Goal: Task Accomplishment & Management: Manage account settings

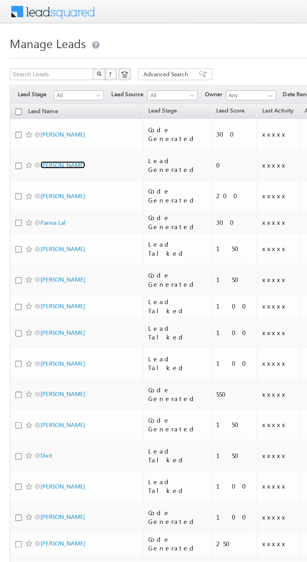
click at [39, 103] on link "Shivanshu Tiwari" at bounding box center [40, 105] width 28 height 5
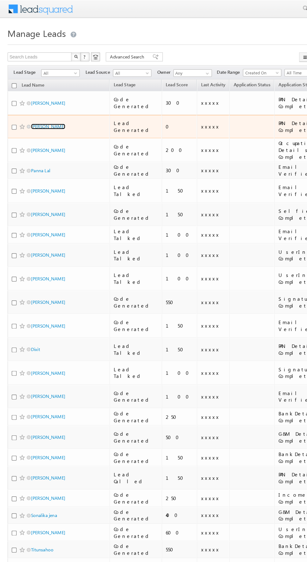
scroll to position [0, 2]
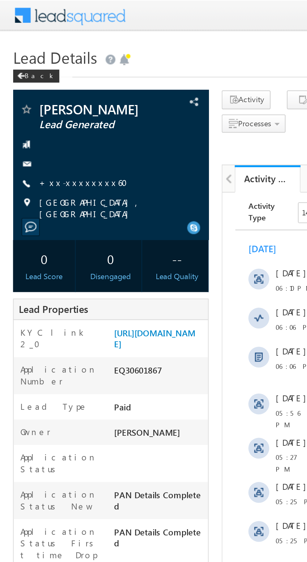
click at [38, 90] on link "+xx-xxxxxxxx60" at bounding box center [42, 87] width 46 height 5
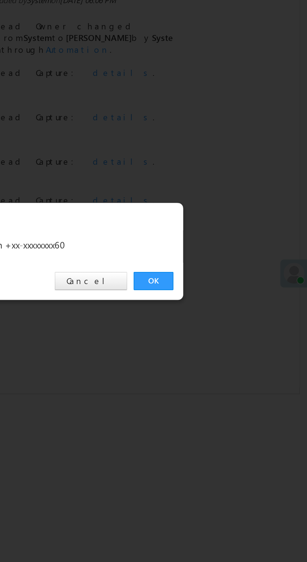
click at [231, 290] on link "OK" at bounding box center [230, 291] width 19 height 9
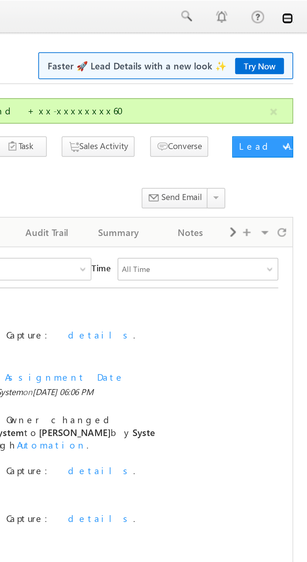
click at [298, 10] on link at bounding box center [297, 8] width 5 height 5
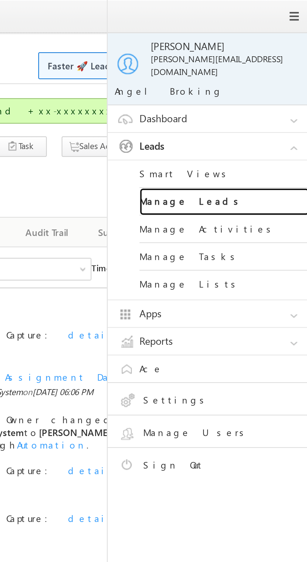
click at [270, 86] on link "Manage Leads" at bounding box center [269, 89] width 75 height 12
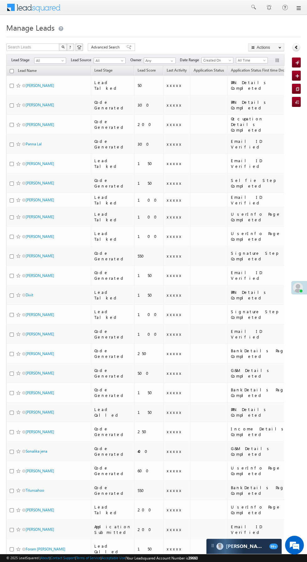
scroll to position [2, 0]
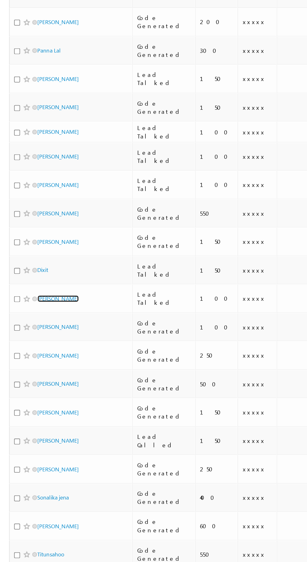
click at [38, 310] on link "[PERSON_NAME]" at bounding box center [40, 312] width 28 height 5
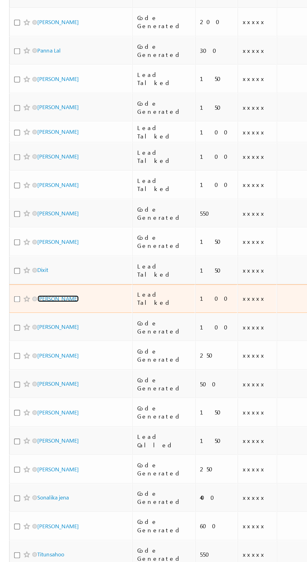
scroll to position [0, 0]
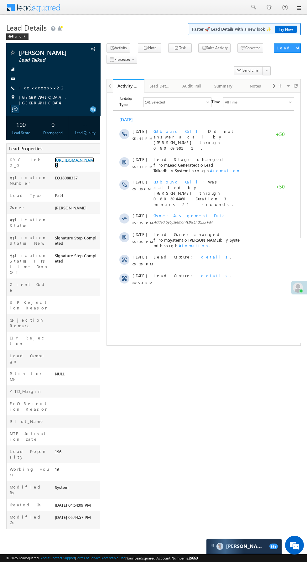
click at [74, 168] on link "[URL][DOMAIN_NAME]" at bounding box center [74, 162] width 39 height 11
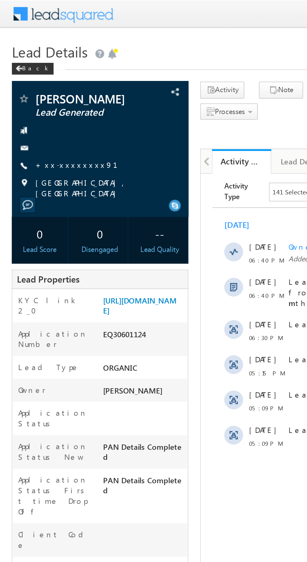
click at [39, 87] on link "+xx-xxxxxxxx91" at bounding box center [44, 87] width 51 height 5
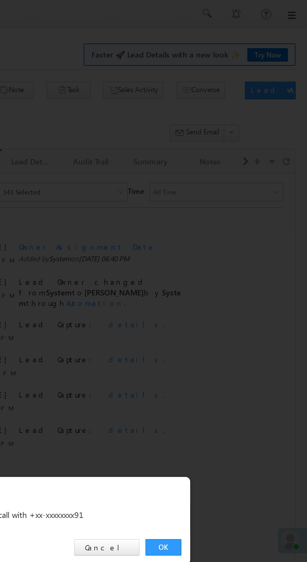
click at [231, 290] on link "OK" at bounding box center [230, 291] width 19 height 9
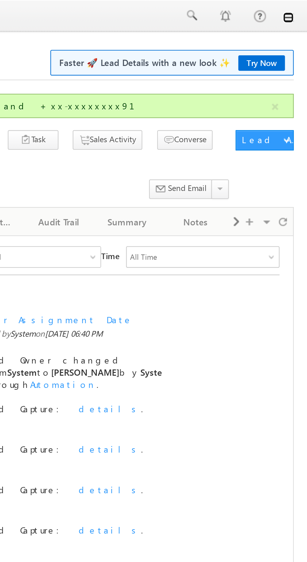
click at [298, 9] on link at bounding box center [297, 8] width 5 height 5
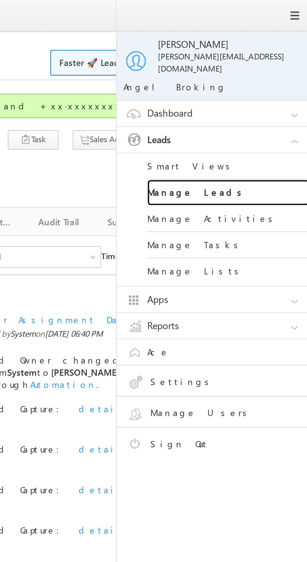
click at [273, 84] on link "Manage Leads" at bounding box center [269, 89] width 75 height 12
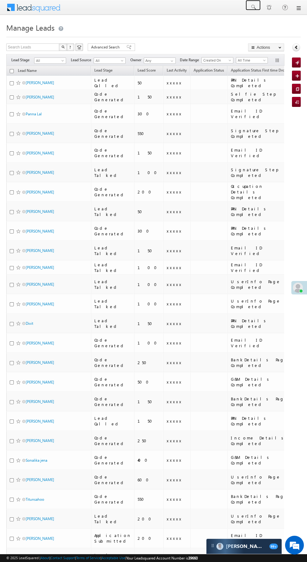
click at [253, 7] on span at bounding box center [253, 7] width 6 height 6
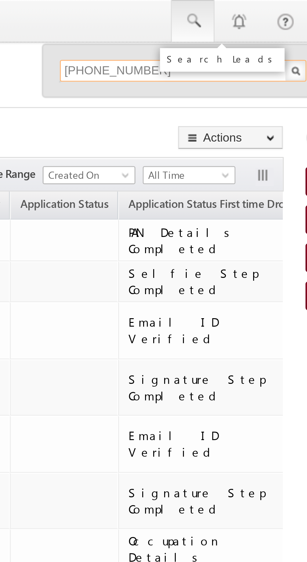
click at [216, 25] on input "+91 99245 28858" at bounding box center [249, 25] width 85 height 8
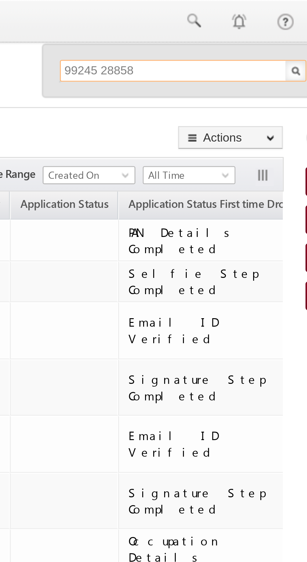
click at [221, 25] on input "99245 28858" at bounding box center [249, 25] width 85 height 8
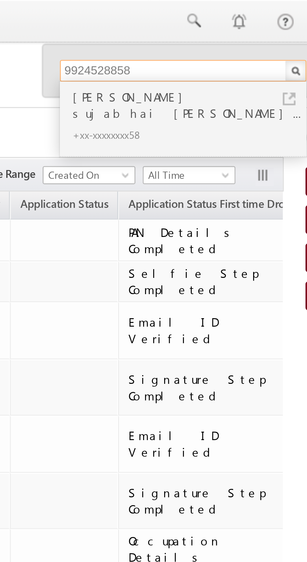
type input "9924528858"
click at [245, 43] on div "+xx-xxxxxxxx58" at bounding box center [252, 47] width 84 height 8
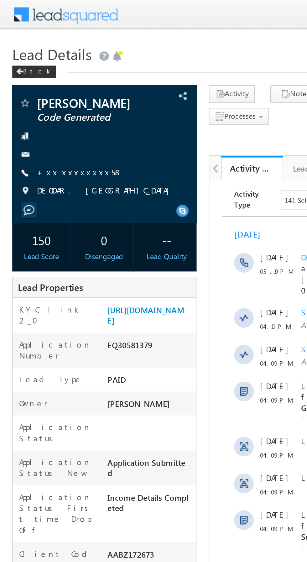
click at [42, 90] on link "+xx-xxxxxxxx58" at bounding box center [40, 87] width 43 height 5
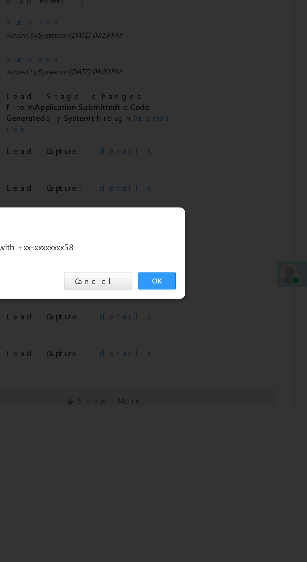
click at [231, 289] on link "OK" at bounding box center [230, 291] width 19 height 9
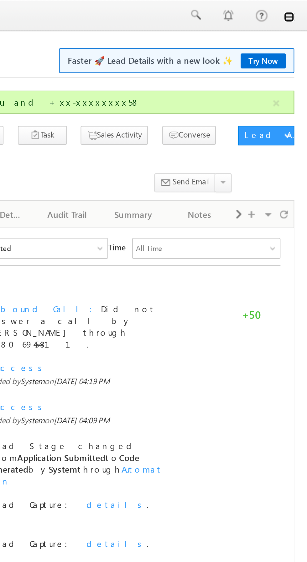
click at [298, 8] on link at bounding box center [297, 8] width 5 height 5
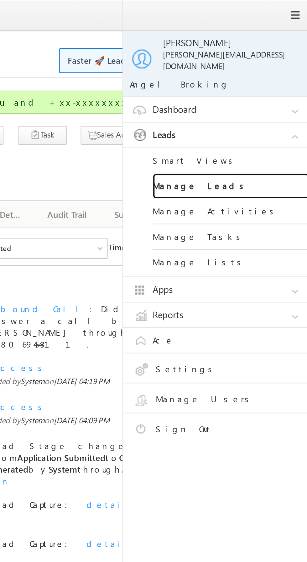
click at [276, 86] on link "Manage Leads" at bounding box center [269, 89] width 75 height 12
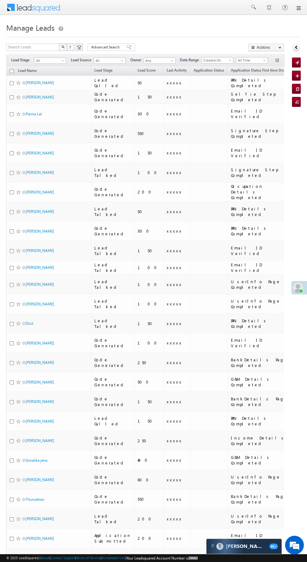
scroll to position [9, 0]
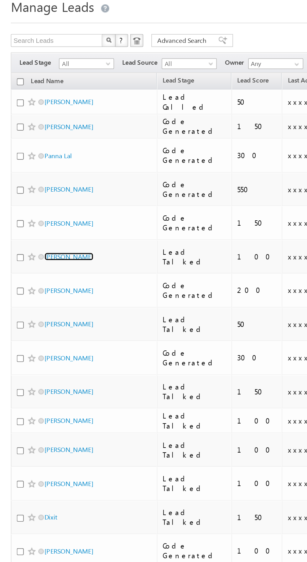
click at [35, 161] on link "[PERSON_NAME]" at bounding box center [40, 163] width 28 height 5
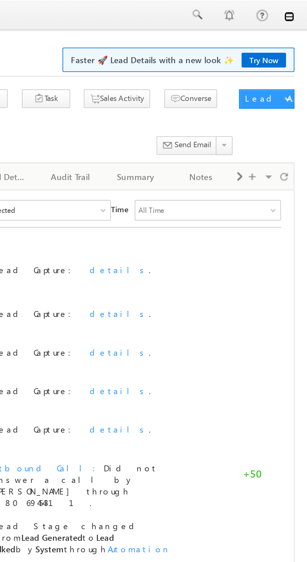
click at [299, 10] on link at bounding box center [297, 8] width 5 height 5
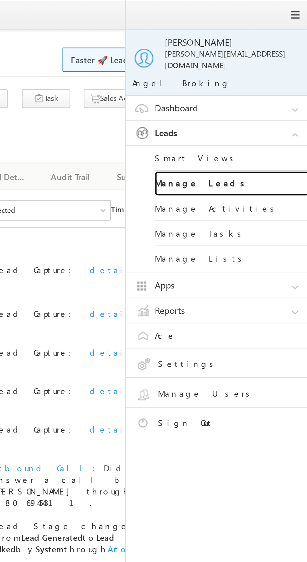
click at [283, 84] on link "Manage Leads" at bounding box center [269, 89] width 75 height 12
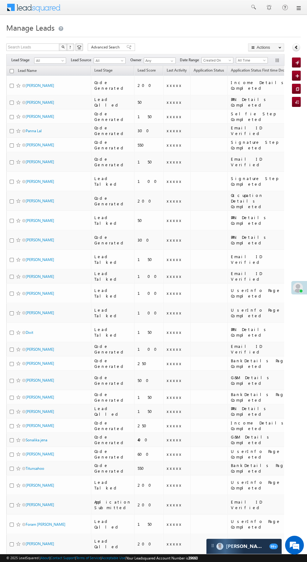
scroll to position [0, 4]
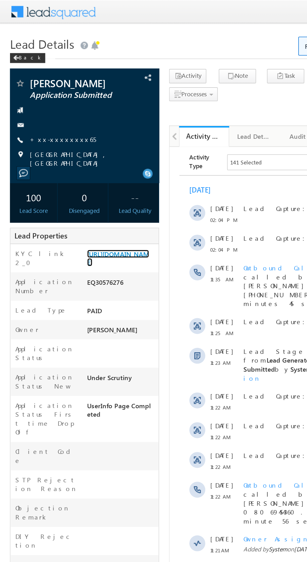
click at [78, 168] on link "https://angelbroking1-pk3em7sa.customui-test.leadsquared.com?leadId=9c3d4b4b-21…" at bounding box center [74, 162] width 39 height 11
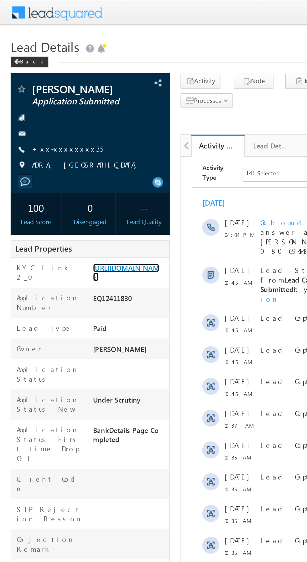
click at [74, 165] on link "[URL][DOMAIN_NAME]" at bounding box center [74, 160] width 39 height 11
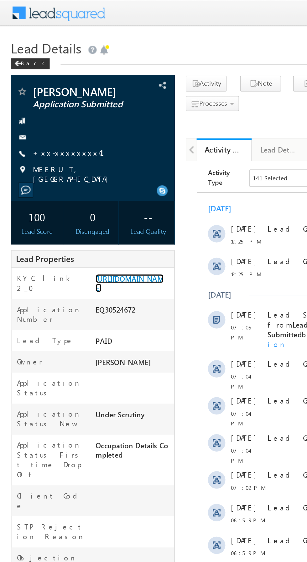
click at [73, 161] on link "[URL][DOMAIN_NAME]" at bounding box center [74, 162] width 39 height 11
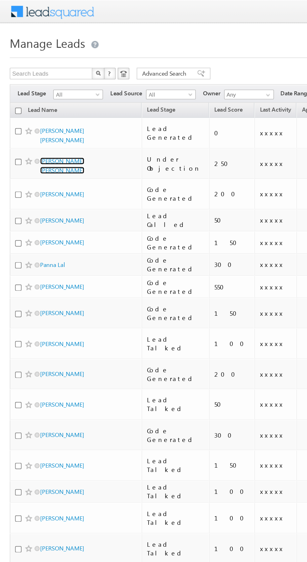
click at [34, 101] on link "[PERSON_NAME] [PERSON_NAME]" at bounding box center [40, 106] width 28 height 11
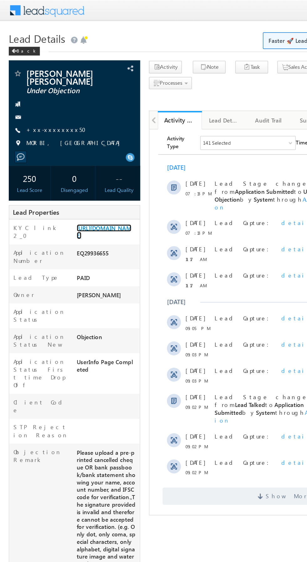
click at [79, 170] on link "https://angelbroking1-pk3em7sa.customui-test.leadsquared.com?leadId=2ce5de0a-0e…" at bounding box center [74, 165] width 39 height 11
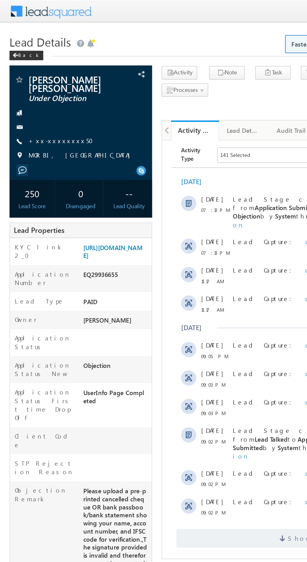
click at [38, 90] on link "+xx-xxxxxxxx50" at bounding box center [42, 92] width 46 height 5
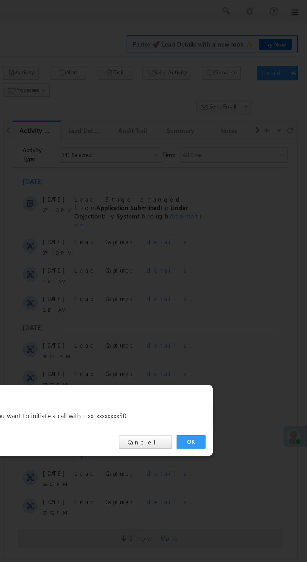
click at [230, 292] on link "OK" at bounding box center [230, 291] width 19 height 9
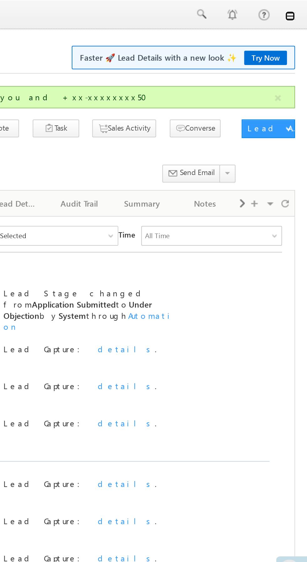
click at [299, 9] on link at bounding box center [297, 8] width 5 height 5
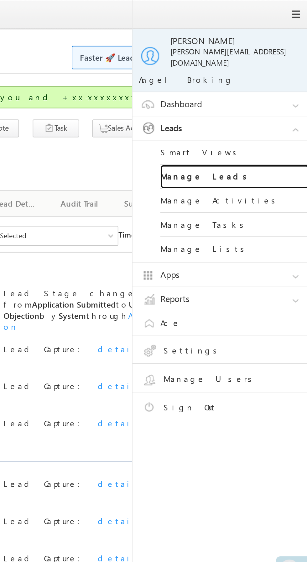
click at [277, 84] on link "Manage Leads" at bounding box center [269, 89] width 75 height 12
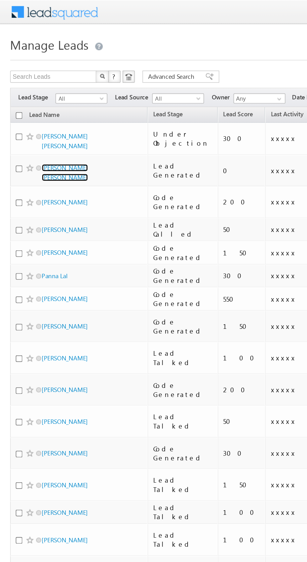
click at [53, 101] on link "[PERSON_NAME] [PERSON_NAME]" at bounding box center [40, 106] width 28 height 11
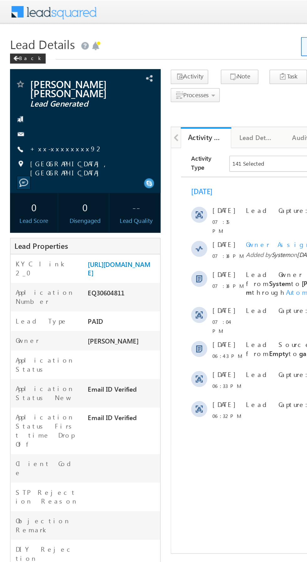
click at [38, 92] on link "+xx-xxxxxxxx92" at bounding box center [42, 92] width 46 height 5
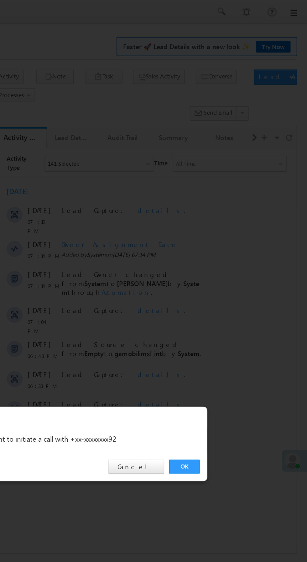
click at [229, 293] on link "OK" at bounding box center [230, 291] width 19 height 9
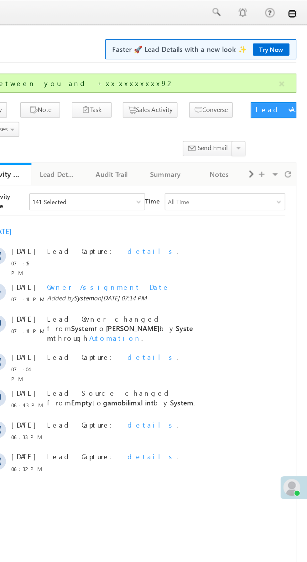
click at [298, 8] on link at bounding box center [297, 8] width 5 height 5
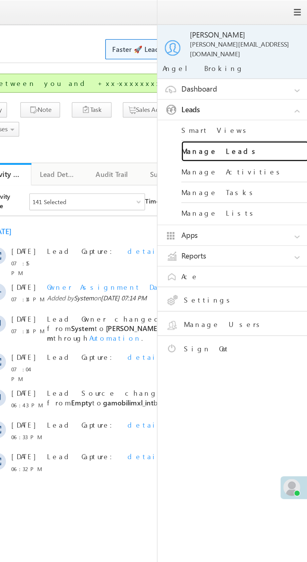
click at [279, 83] on link "Manage Leads" at bounding box center [269, 89] width 75 height 12
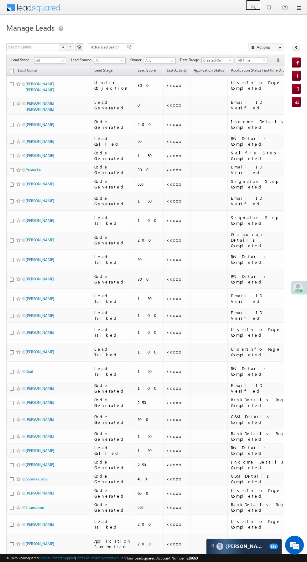
click at [253, 8] on span at bounding box center [253, 7] width 6 height 6
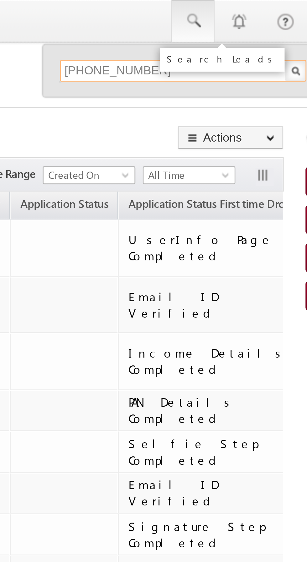
click at [218, 23] on input "+91 78219 89850" at bounding box center [249, 25] width 85 height 8
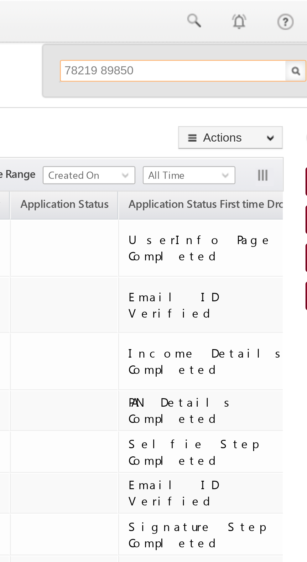
click at [223, 25] on input "78219 89850" at bounding box center [249, 25] width 85 height 8
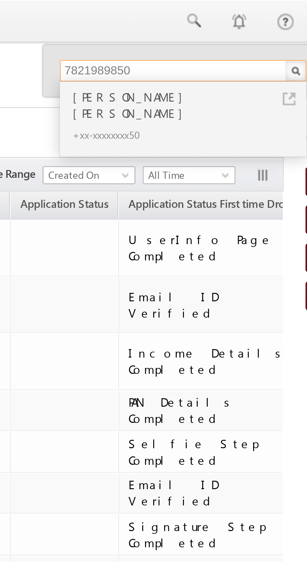
type input "7821989850"
click at [233, 36] on div "Priti vittal kakade" at bounding box center [252, 36] width 84 height 13
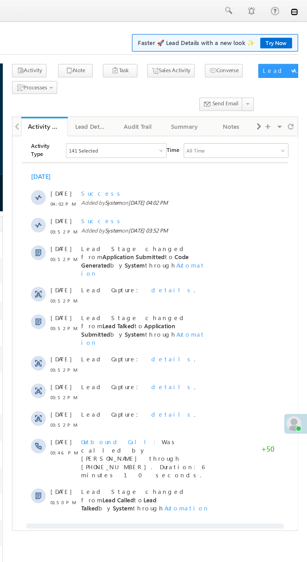
click at [297, 10] on link at bounding box center [297, 8] width 5 height 5
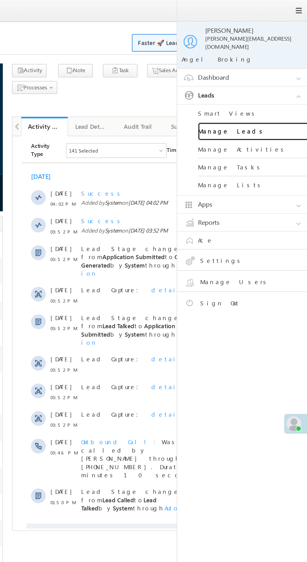
click at [276, 83] on link "Manage Leads" at bounding box center [269, 89] width 75 height 12
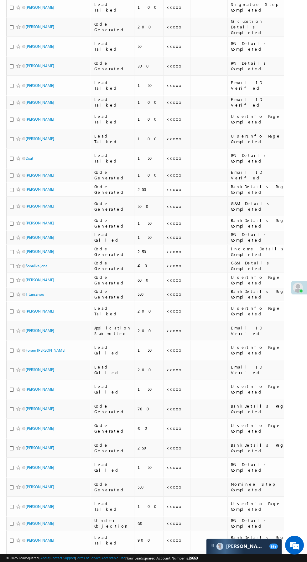
scroll to position [214, 0]
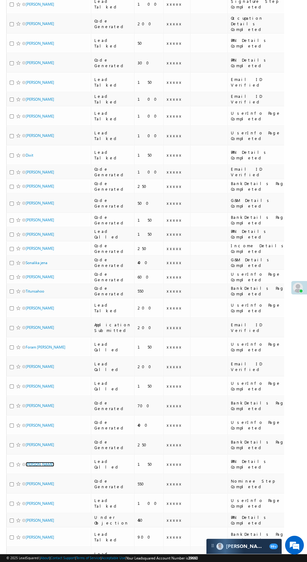
click at [54, 462] on link "[PERSON_NAME]" at bounding box center [40, 464] width 28 height 5
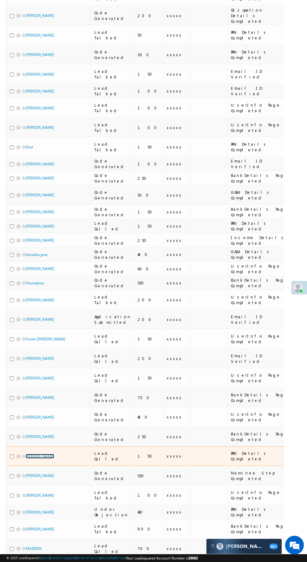
scroll to position [262, 0]
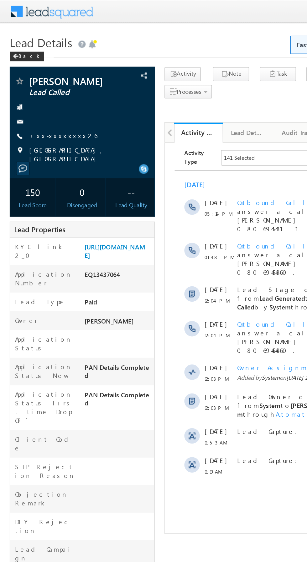
click at [38, 90] on link "+xx-xxxxxxxx26" at bounding box center [41, 87] width 44 height 5
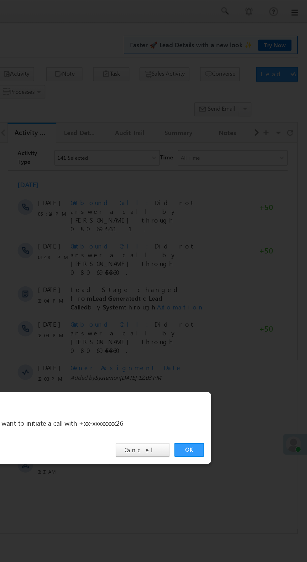
click at [234, 290] on link "OK" at bounding box center [230, 291] width 19 height 9
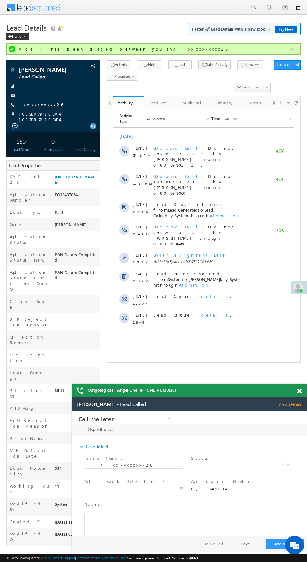
click at [298, 8] on link at bounding box center [297, 8] width 5 height 5
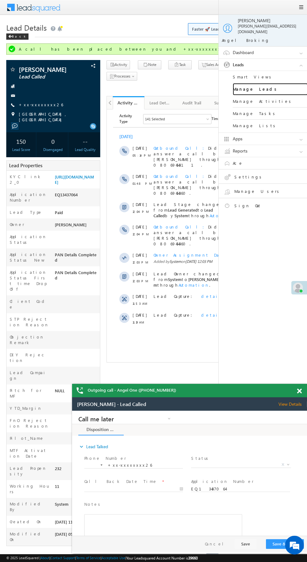
click at [272, 90] on link "Manage Leads" at bounding box center [269, 89] width 75 height 12
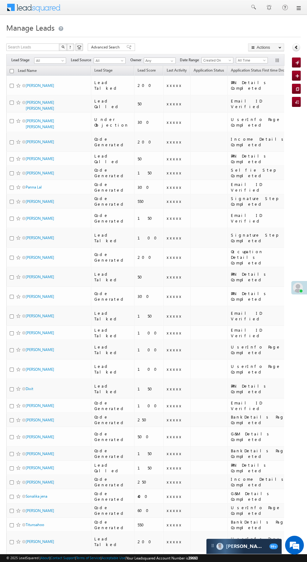
scroll to position [0, 8]
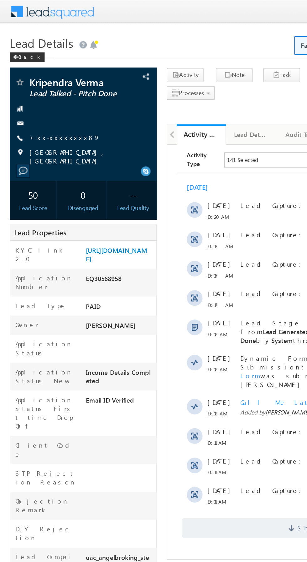
click at [38, 88] on link "+xx-xxxxxxxx89" at bounding box center [41, 87] width 45 height 5
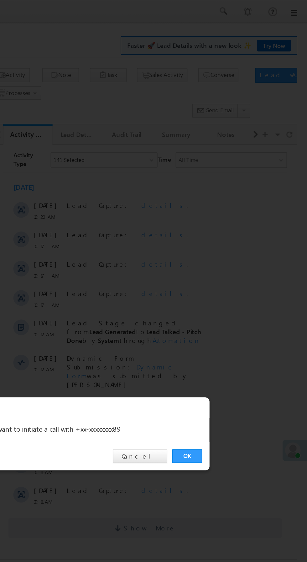
click at [231, 291] on link "OK" at bounding box center [230, 291] width 19 height 9
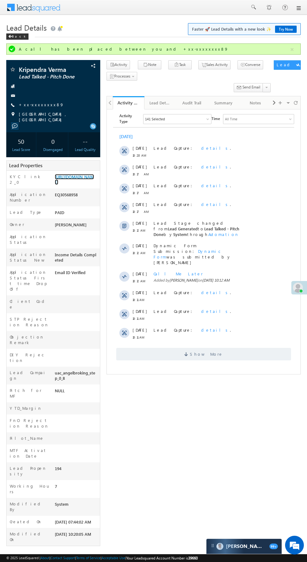
click at [74, 177] on link "https://angelbroking1-pk3em7sa.customui-test.leadsquared.com?leadId=595f77c9-92…" at bounding box center [74, 179] width 39 height 11
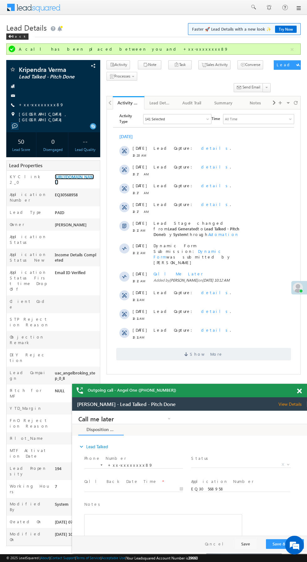
click at [77, 185] on link "https://angelbroking1-pk3em7sa.customui-test.leadsquared.com?leadId=595f77c9-92…" at bounding box center [74, 179] width 39 height 11
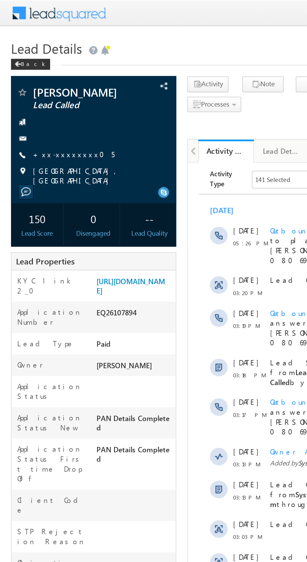
click at [41, 89] on link "+xx-xxxxxxxx05" at bounding box center [42, 87] width 46 height 5
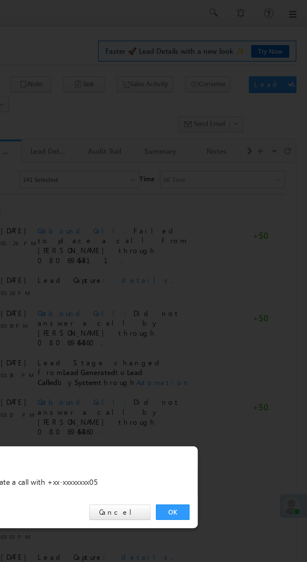
click at [234, 288] on link "OK" at bounding box center [230, 291] width 19 height 9
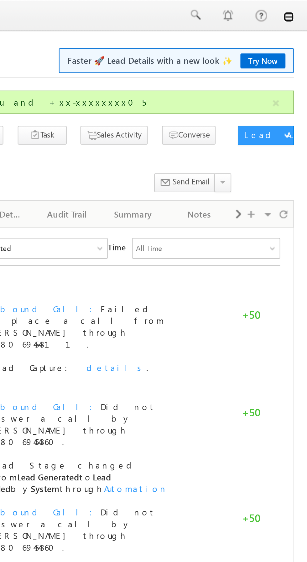
click at [299, 6] on link at bounding box center [297, 8] width 5 height 5
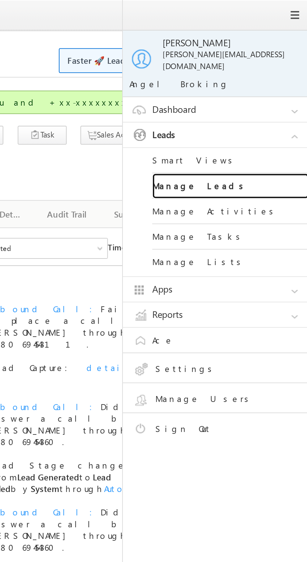
click at [283, 84] on link "Manage Leads" at bounding box center [269, 89] width 75 height 12
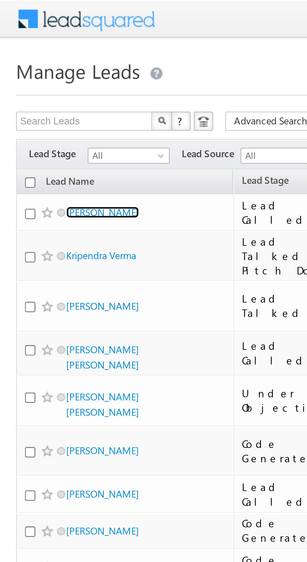
click at [44, 83] on link "[PERSON_NAME]" at bounding box center [40, 82] width 28 height 5
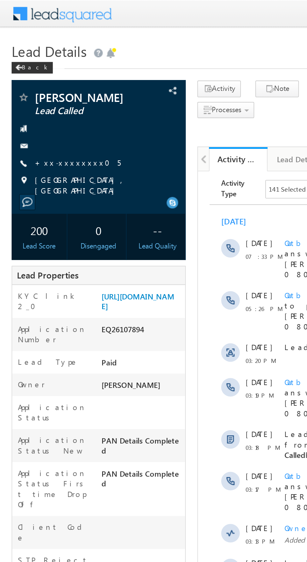
click at [40, 88] on link "+xx-xxxxxxxx05" at bounding box center [42, 87] width 46 height 5
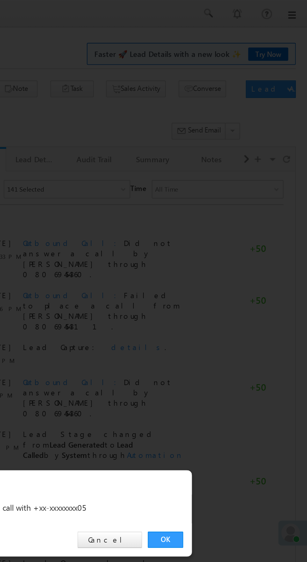
click at [234, 290] on link "OK" at bounding box center [230, 291] width 19 height 9
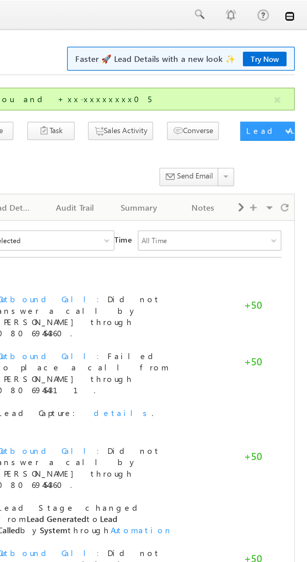
click at [298, 8] on link at bounding box center [297, 8] width 5 height 5
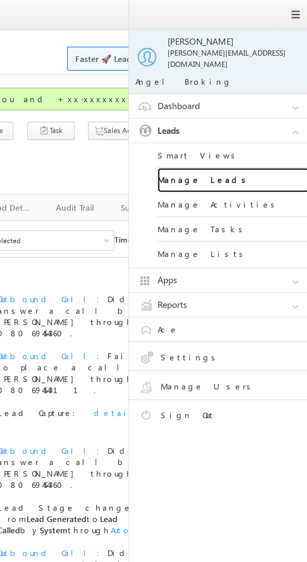
click at [276, 84] on link "Manage Leads" at bounding box center [269, 89] width 75 height 12
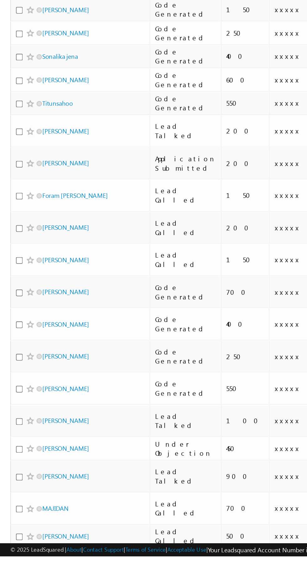
scroll to position [280, 0]
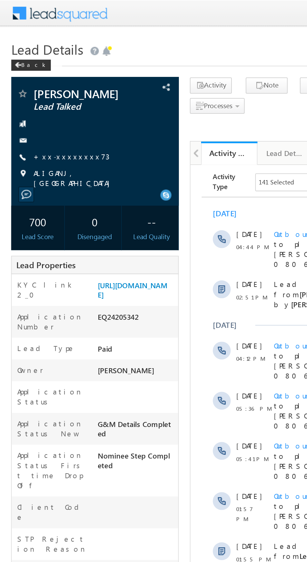
click at [38, 87] on link "+xx-xxxxxxxx73" at bounding box center [40, 87] width 43 height 5
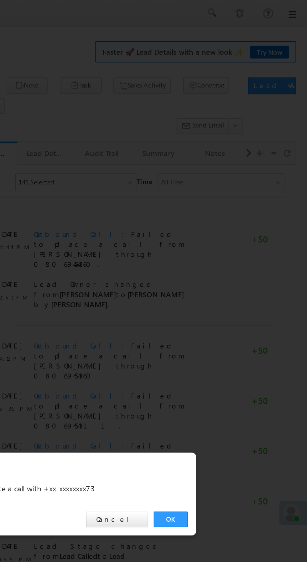
click at [228, 289] on link "OK" at bounding box center [230, 291] width 19 height 9
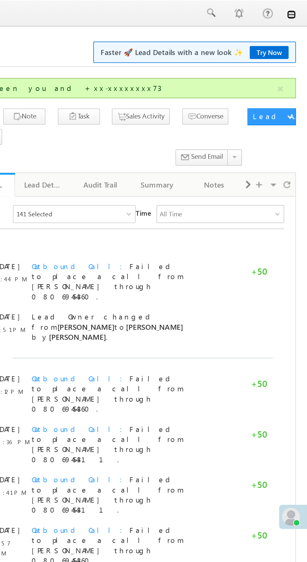
click at [299, 10] on link at bounding box center [297, 8] width 5 height 5
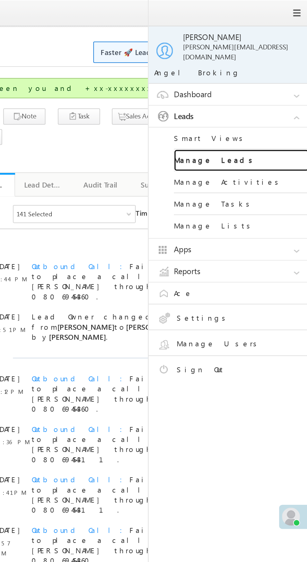
click at [281, 83] on link "Manage Leads" at bounding box center [269, 89] width 75 height 12
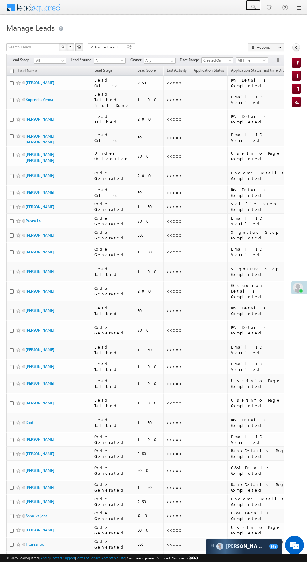
click at [253, 7] on span at bounding box center [253, 7] width 6 height 6
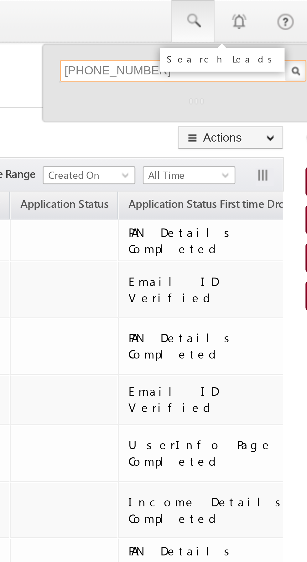
click at [216, 25] on input "+918670758845" at bounding box center [249, 25] width 85 height 8
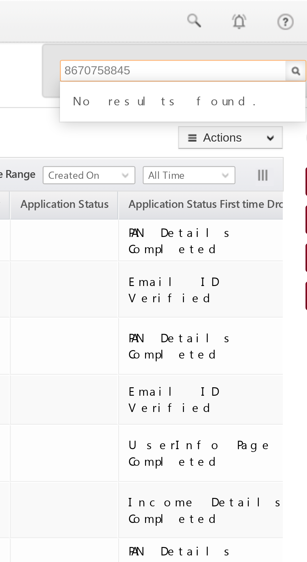
type input "8670758845"
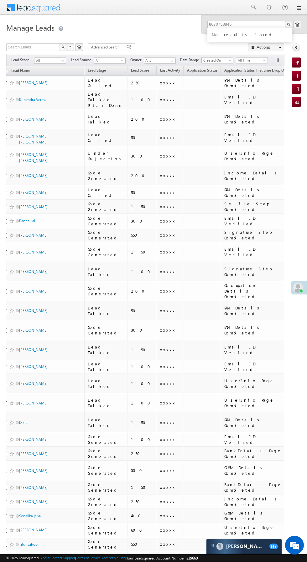
scroll to position [0, 8]
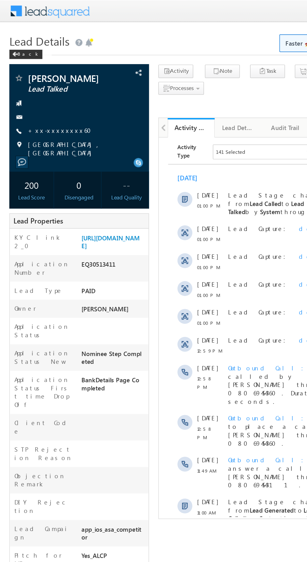
click at [42, 88] on link "+xx-xxxxxxxx60" at bounding box center [42, 87] width 46 height 5
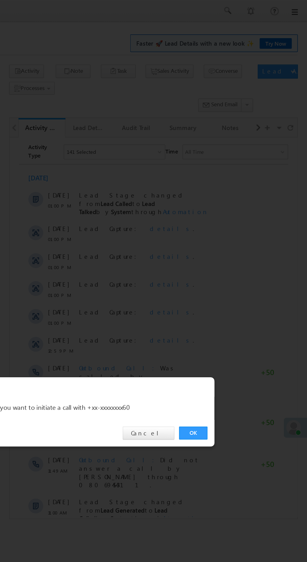
click at [234, 289] on link "OK" at bounding box center [230, 291] width 19 height 9
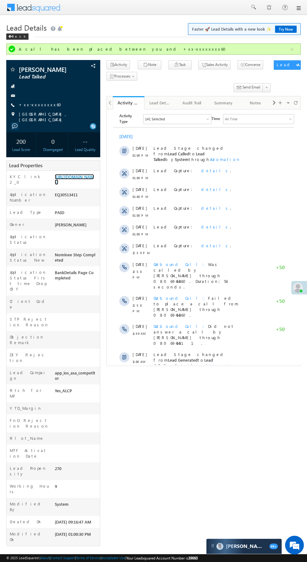
click at [77, 185] on link "[URL][DOMAIN_NAME]" at bounding box center [74, 179] width 39 height 11
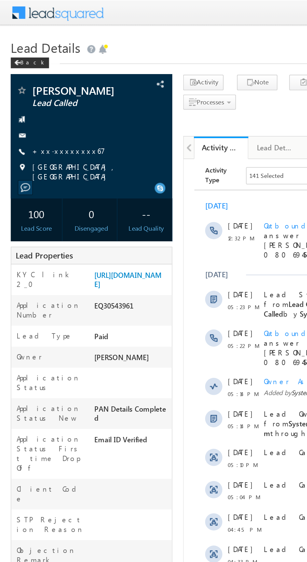
click at [38, 88] on link "+xx-xxxxxxxx67" at bounding box center [40, 87] width 42 height 5
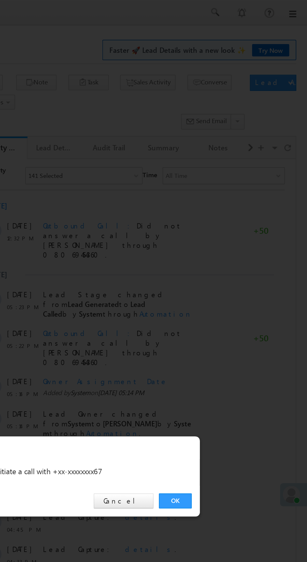
click at [231, 291] on link "OK" at bounding box center [230, 291] width 19 height 9
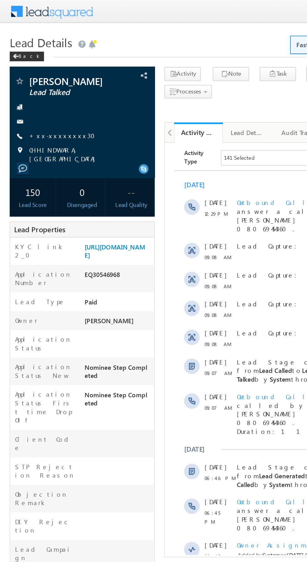
click at [38, 87] on link "+xx-xxxxxxxx30" at bounding box center [42, 87] width 47 height 5
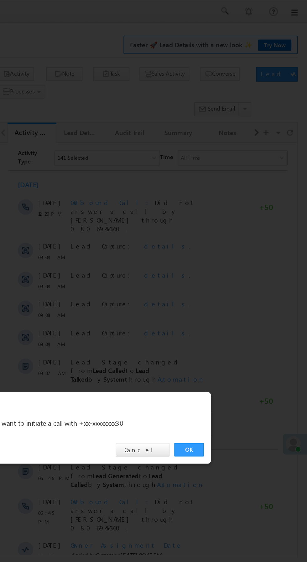
click at [231, 291] on link "OK" at bounding box center [230, 291] width 19 height 9
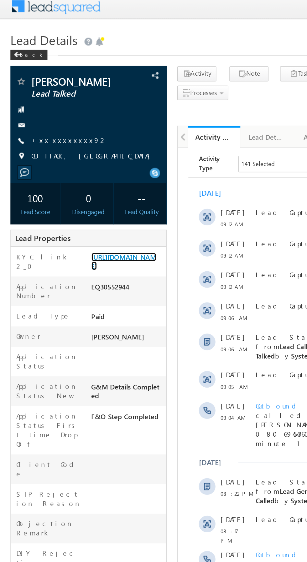
click at [74, 166] on link "[URL][DOMAIN_NAME]" at bounding box center [74, 160] width 39 height 11
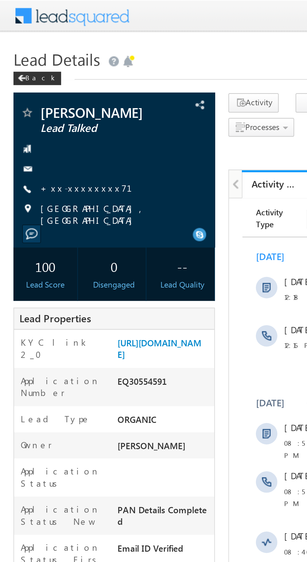
click at [38, 88] on link "+xx-xxxxxxxx71" at bounding box center [44, 87] width 50 height 5
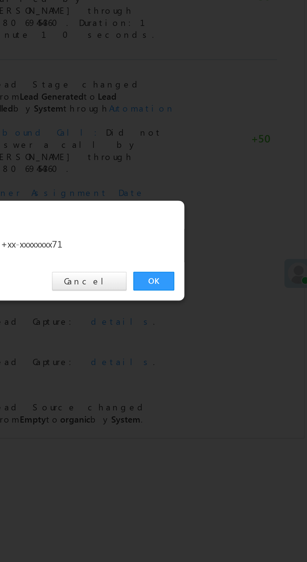
click at [228, 292] on link "OK" at bounding box center [230, 291] width 19 height 9
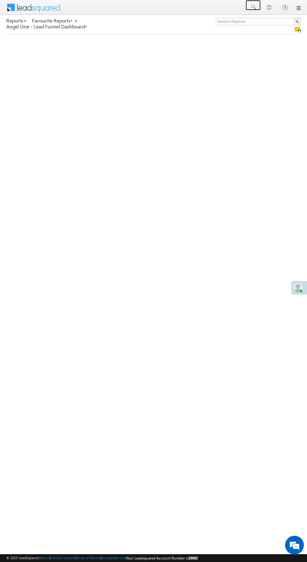
click at [253, 7] on span at bounding box center [253, 7] width 6 height 6
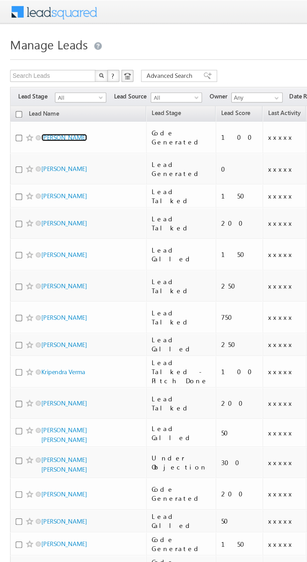
click at [35, 83] on link "[PERSON_NAME]" at bounding box center [40, 85] width 28 height 5
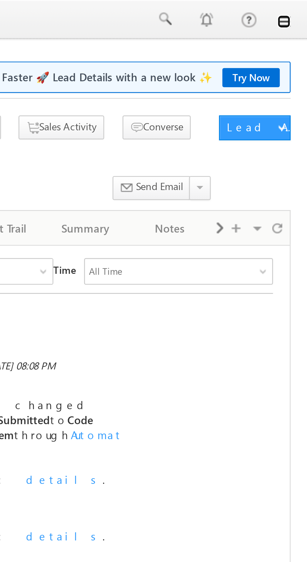
click at [300, 8] on link at bounding box center [297, 8] width 5 height 5
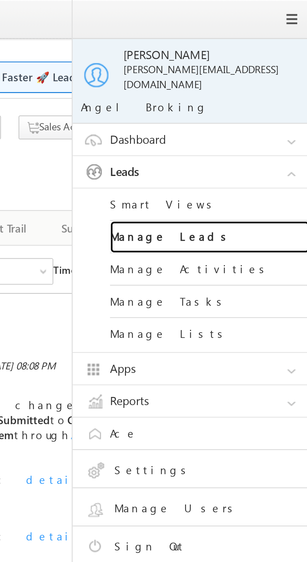
click at [268, 87] on link "Manage Leads" at bounding box center [269, 89] width 75 height 12
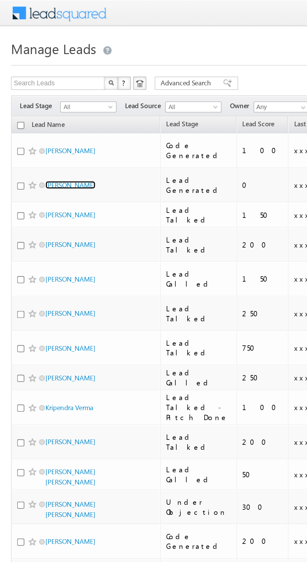
click at [37, 103] on link "[PERSON_NAME]" at bounding box center [40, 105] width 28 height 5
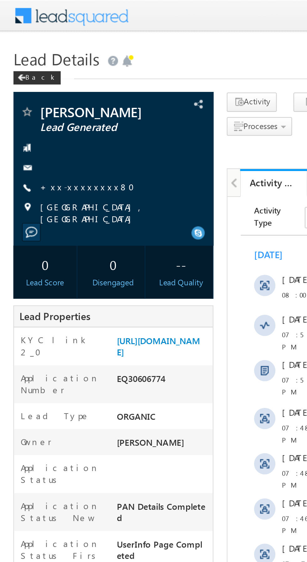
click at [37, 88] on link "+xx-xxxxxxxx80" at bounding box center [43, 87] width 48 height 5
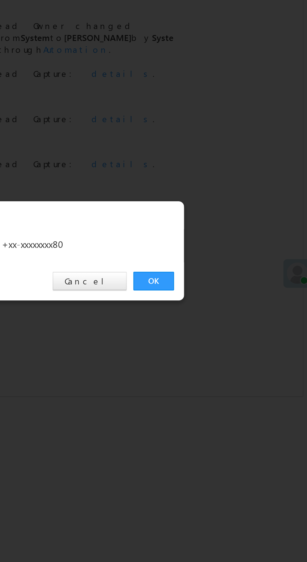
click at [226, 292] on link "OK" at bounding box center [230, 291] width 19 height 9
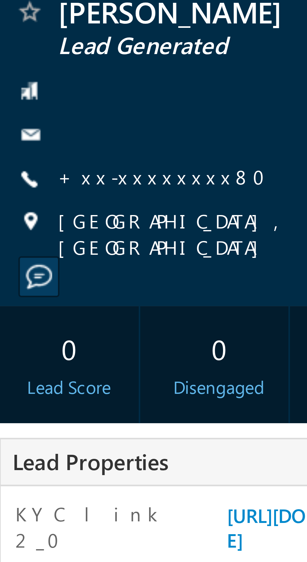
click at [58, 123] on div at bounding box center [53, 126] width 88 height 6
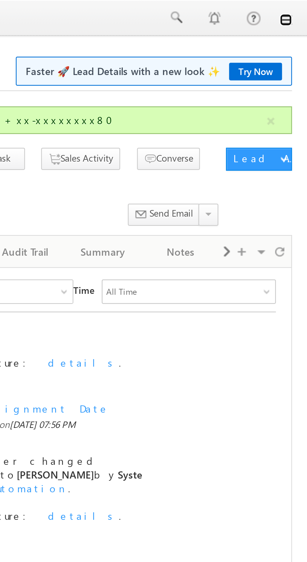
click at [299, 7] on link at bounding box center [297, 8] width 5 height 5
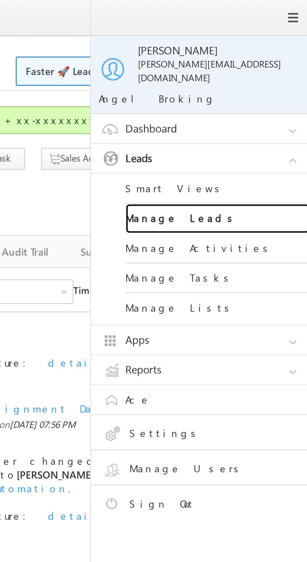
click at [273, 85] on link "Manage Leads" at bounding box center [269, 89] width 75 height 12
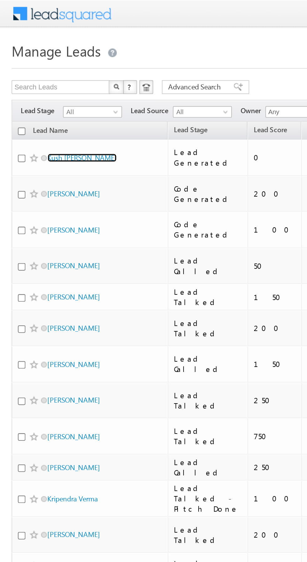
click at [49, 85] on link "Kush [PERSON_NAME]" at bounding box center [45, 85] width 38 height 5
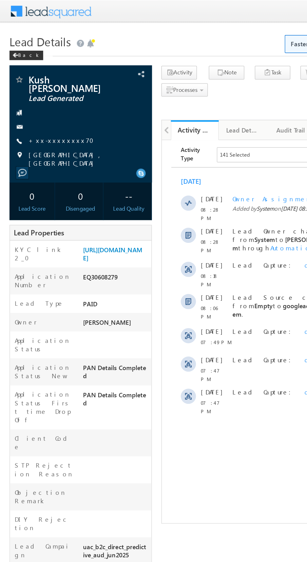
click at [39, 90] on link "+xx-xxxxxxxx70" at bounding box center [42, 92] width 47 height 5
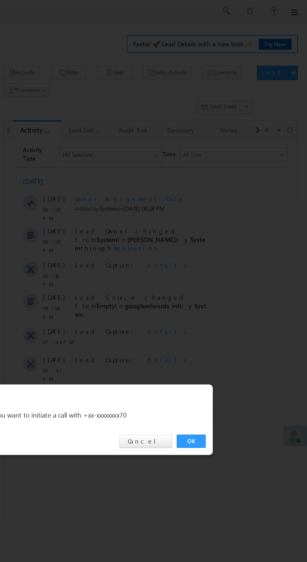
click at [226, 291] on link "OK" at bounding box center [230, 291] width 19 height 9
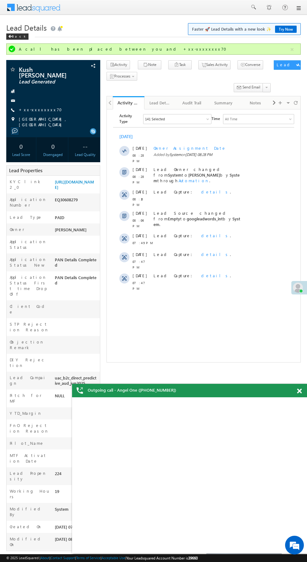
click at [301, 546] on em at bounding box center [294, 545] width 17 height 17
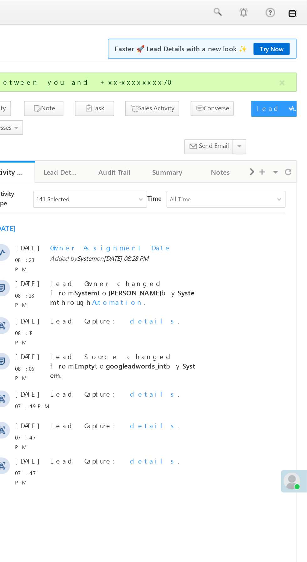
click at [298, 8] on link at bounding box center [297, 8] width 5 height 5
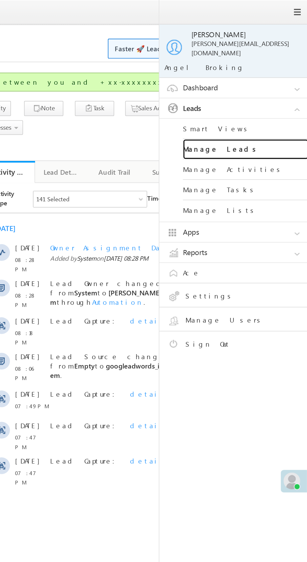
click at [274, 85] on link "Manage Leads" at bounding box center [269, 89] width 75 height 12
